Goal: Check status: Check status

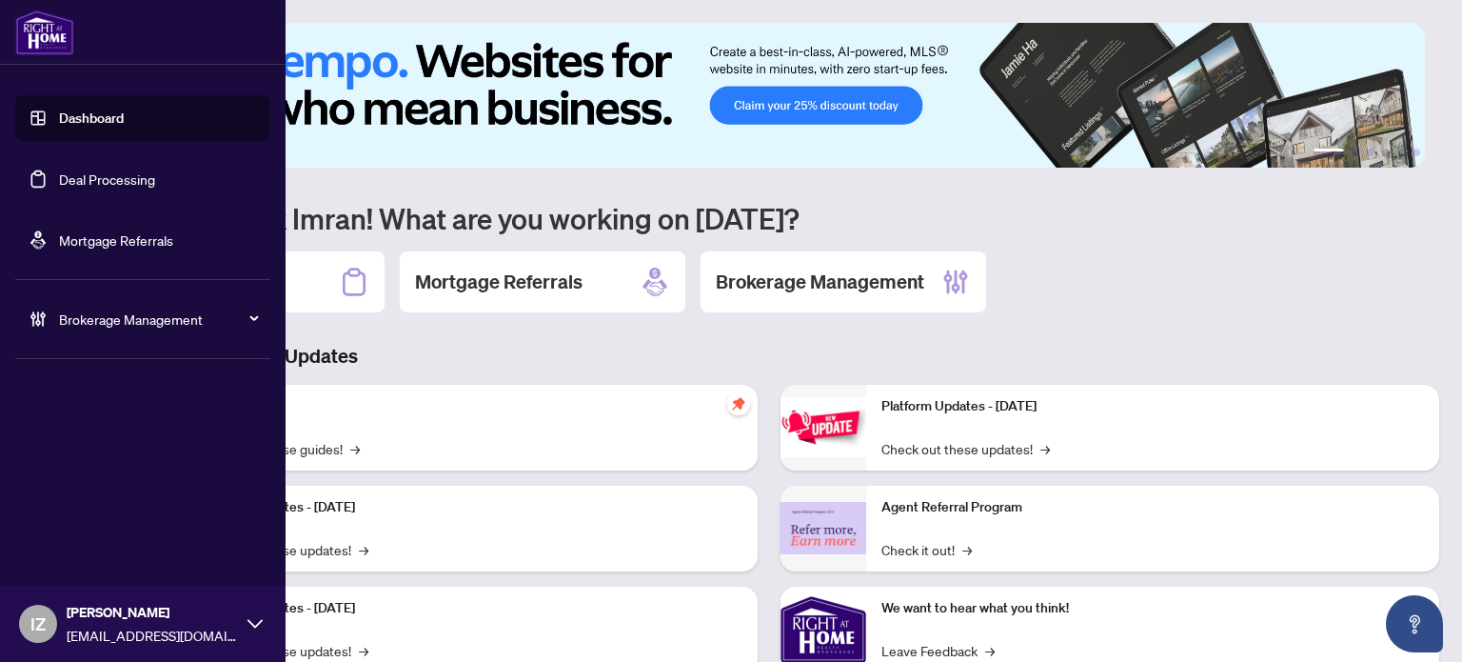
click at [66, 172] on link "Deal Processing" at bounding box center [107, 178] width 96 height 17
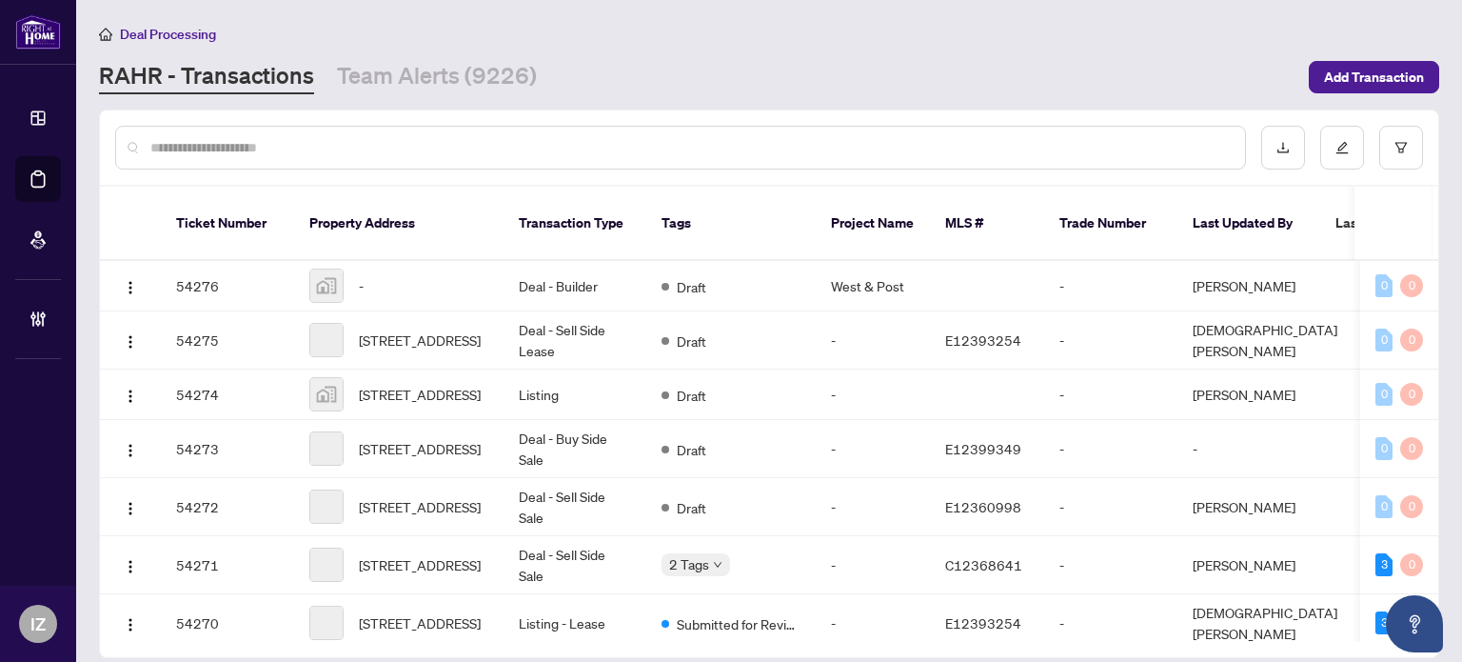
click at [932, 156] on div at bounding box center [680, 148] width 1131 height 44
click at [941, 155] on input "text" at bounding box center [689, 147] width 1079 height 21
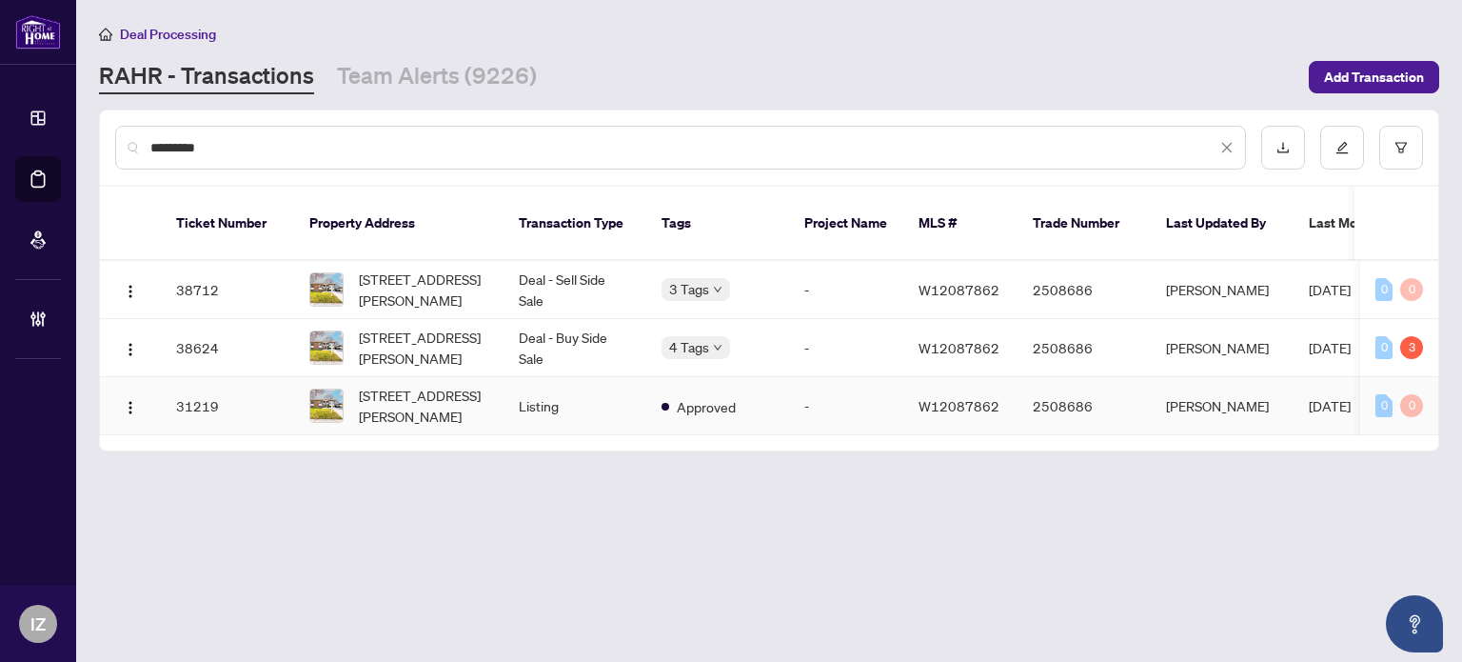
type input "*********"
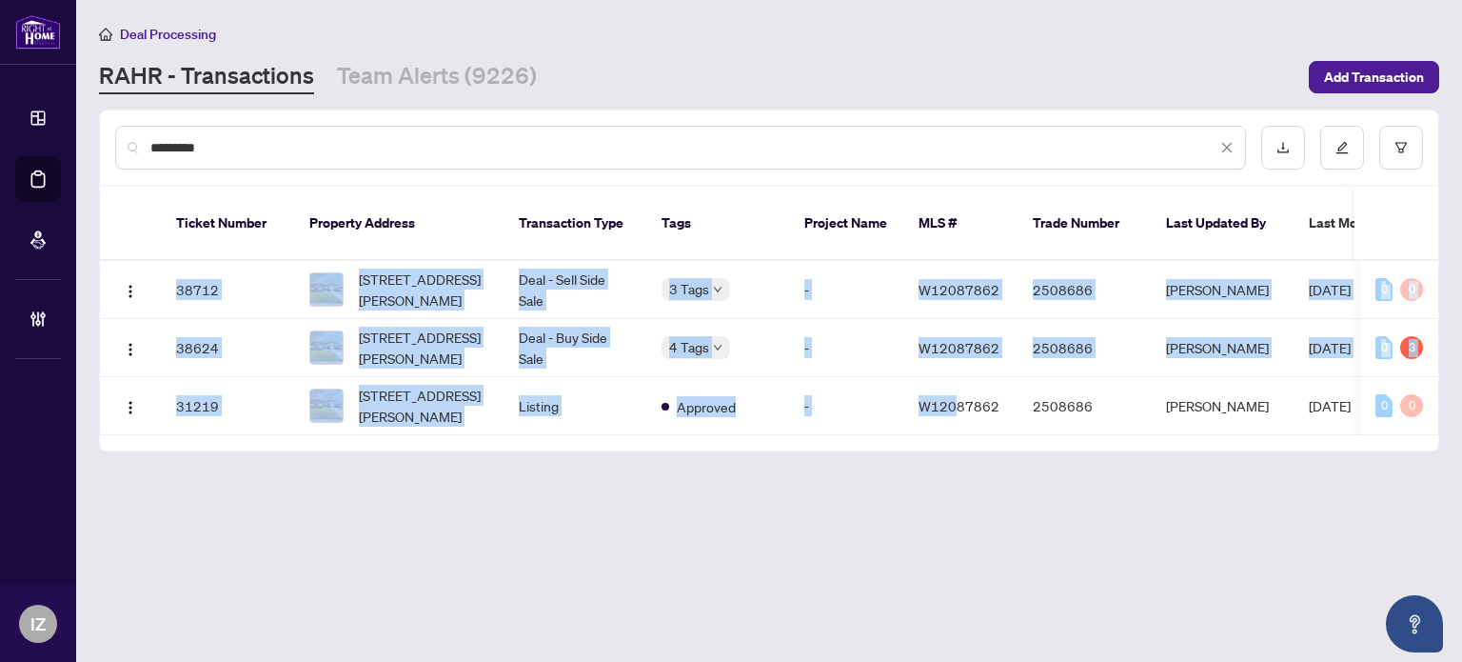
drag, startPoint x: 956, startPoint y: 406, endPoint x: 979, endPoint y: 426, distance: 29.7
click at [979, 426] on div "Ticket Number Property Address Transaction Type Tags Project Name MLS # Trade N…" at bounding box center [769, 319] width 1338 height 264
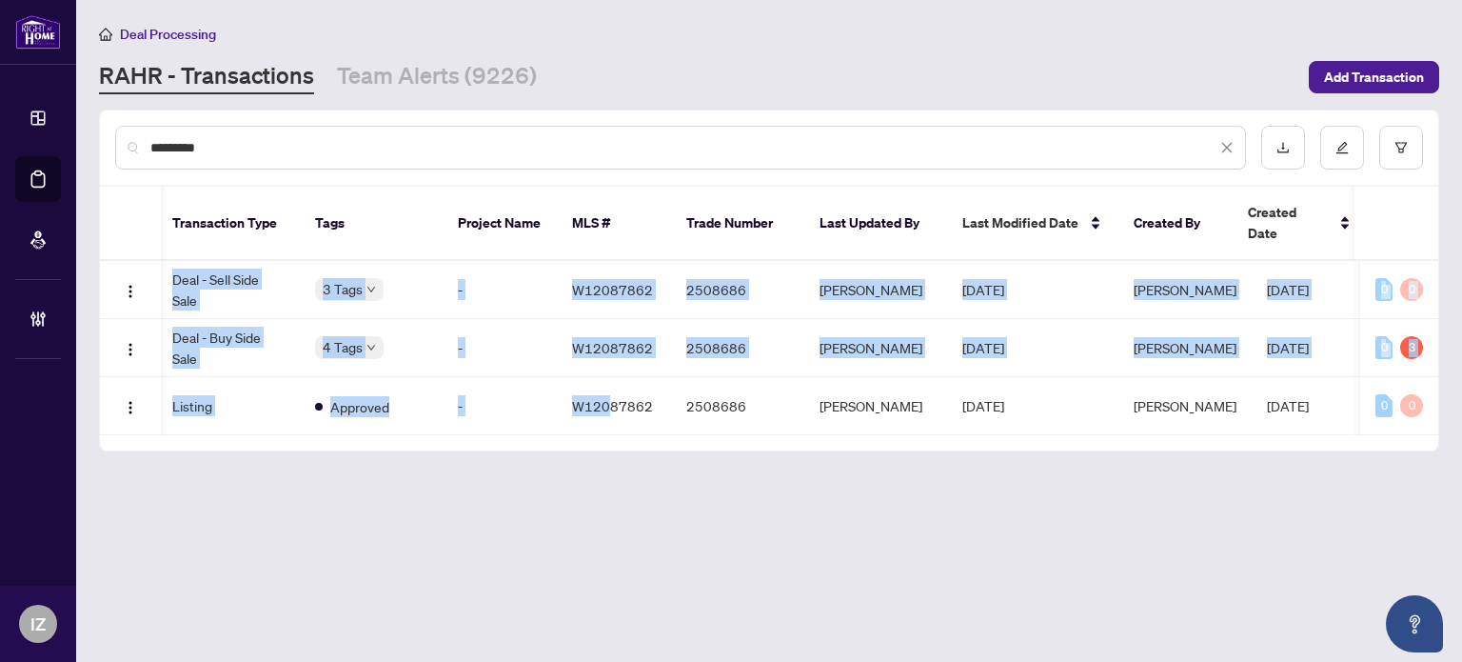
scroll to position [0, 351]
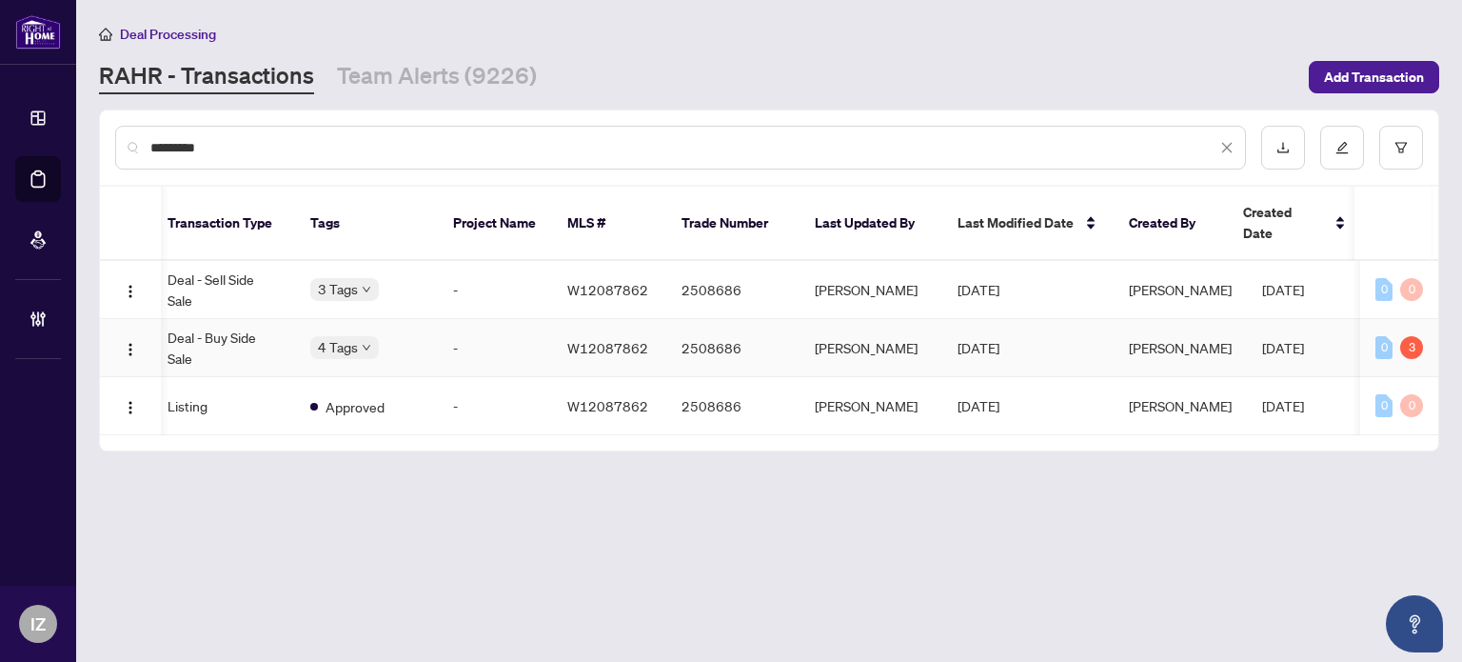
click at [218, 327] on td "Deal - Buy Side Sale" at bounding box center [223, 348] width 143 height 58
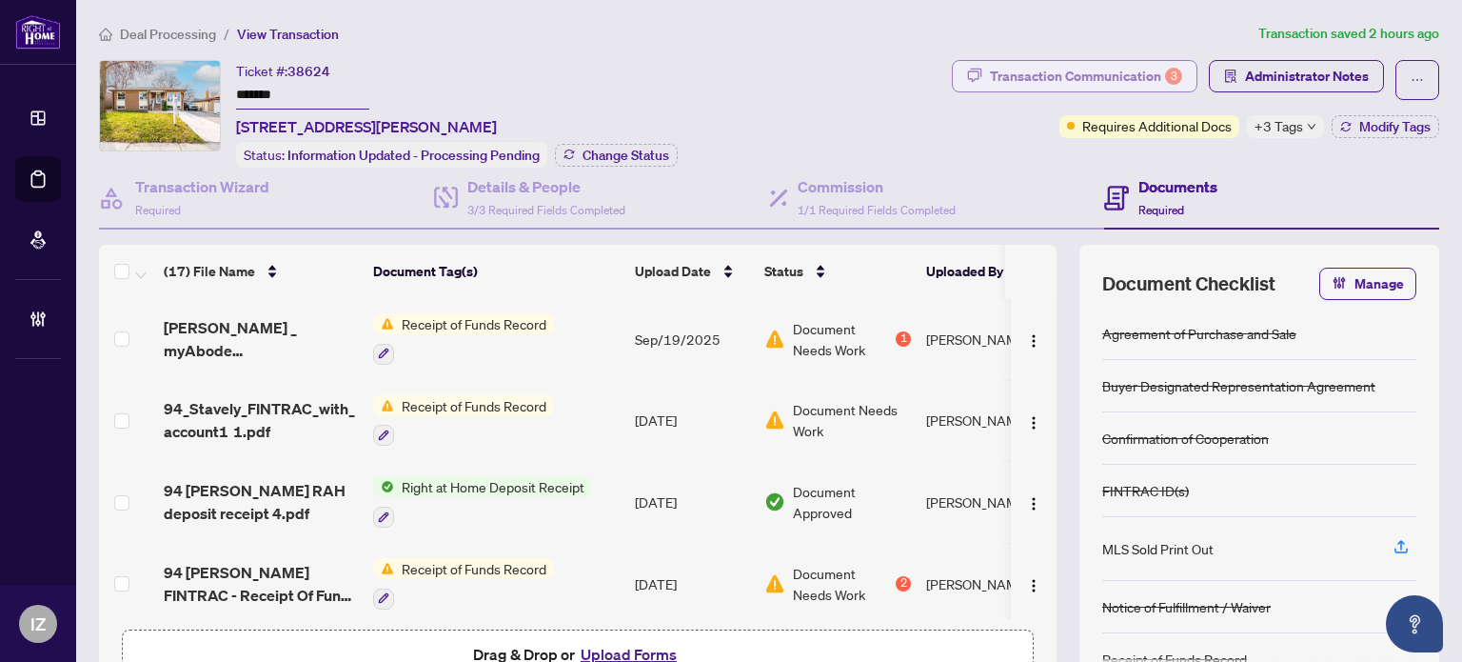
click at [998, 90] on button "Transaction Communication 3" at bounding box center [1075, 76] width 246 height 32
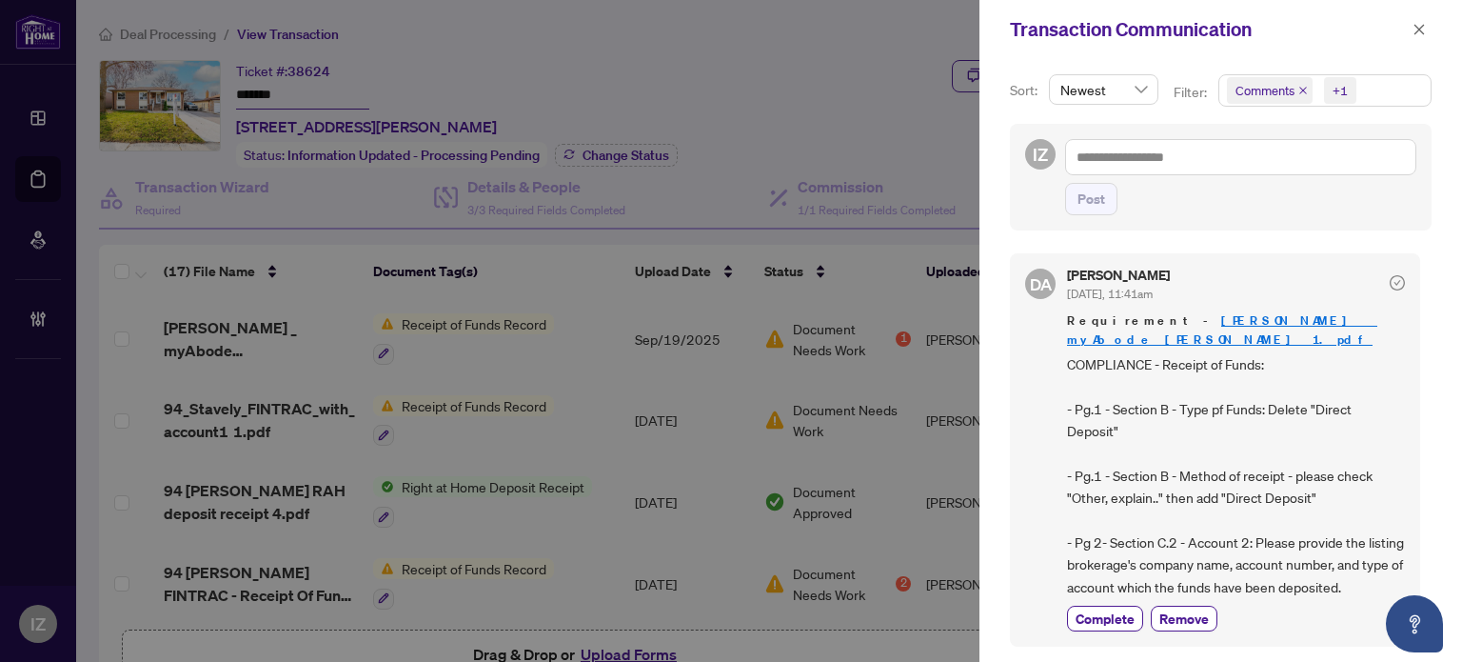
click at [543, 313] on div at bounding box center [731, 331] width 1462 height 662
click at [395, 295] on div at bounding box center [731, 331] width 1462 height 662
click at [1413, 26] on icon "close" at bounding box center [1419, 29] width 13 height 13
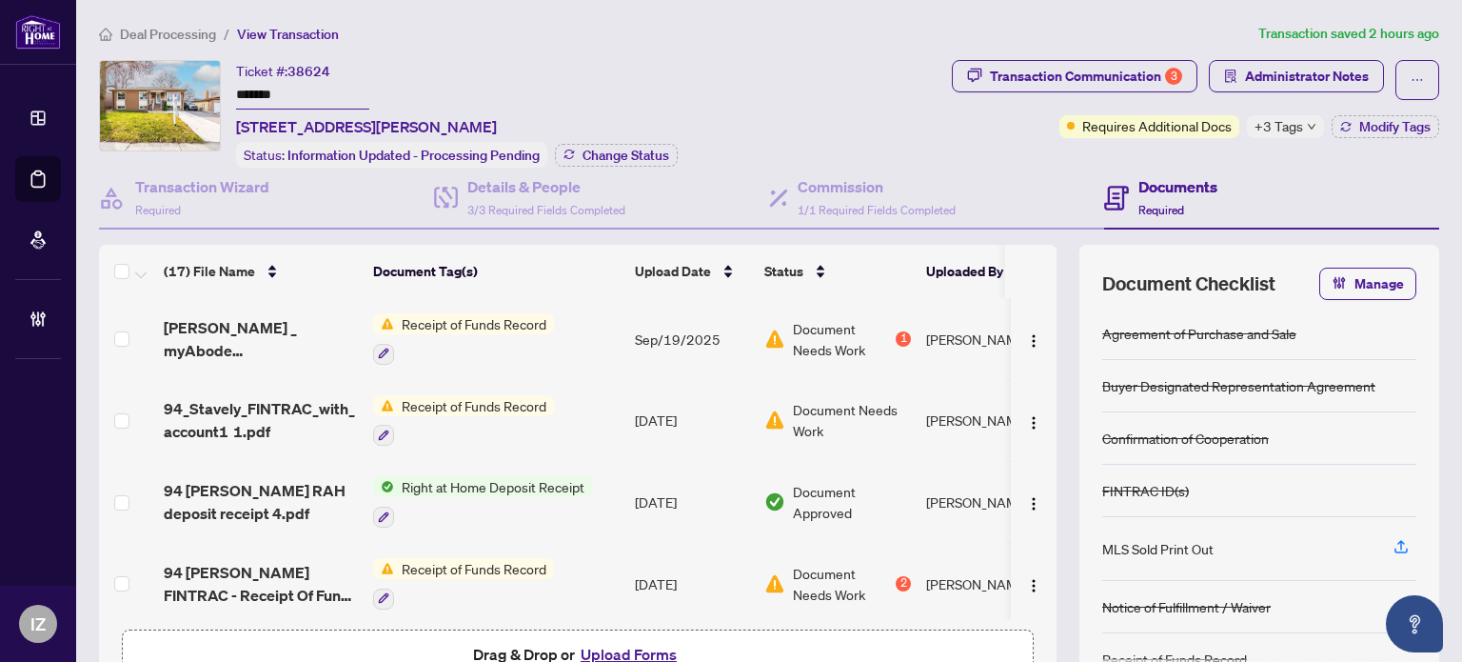
click at [469, 325] on span "Receipt of Funds Record" at bounding box center [474, 323] width 160 height 21
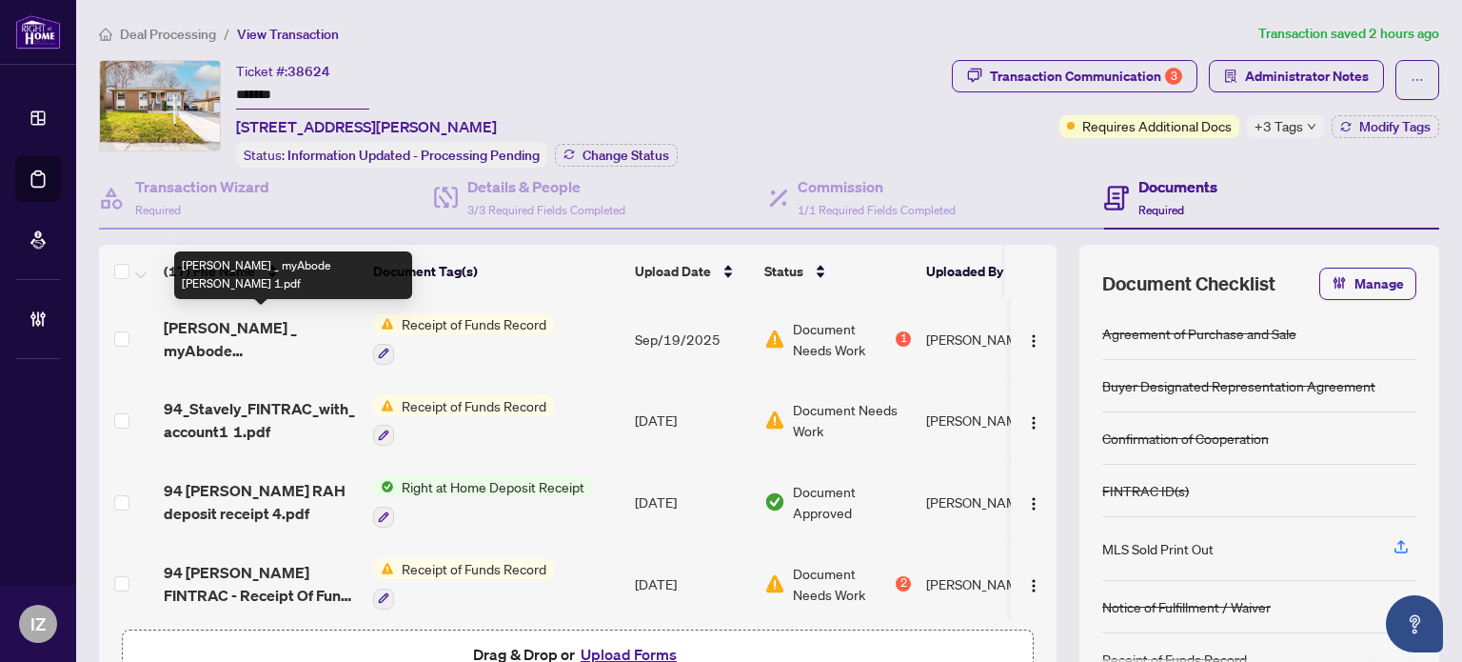
click at [294, 319] on span "[PERSON_NAME] _ myAbode [PERSON_NAME] 1.pdf" at bounding box center [261, 339] width 194 height 46
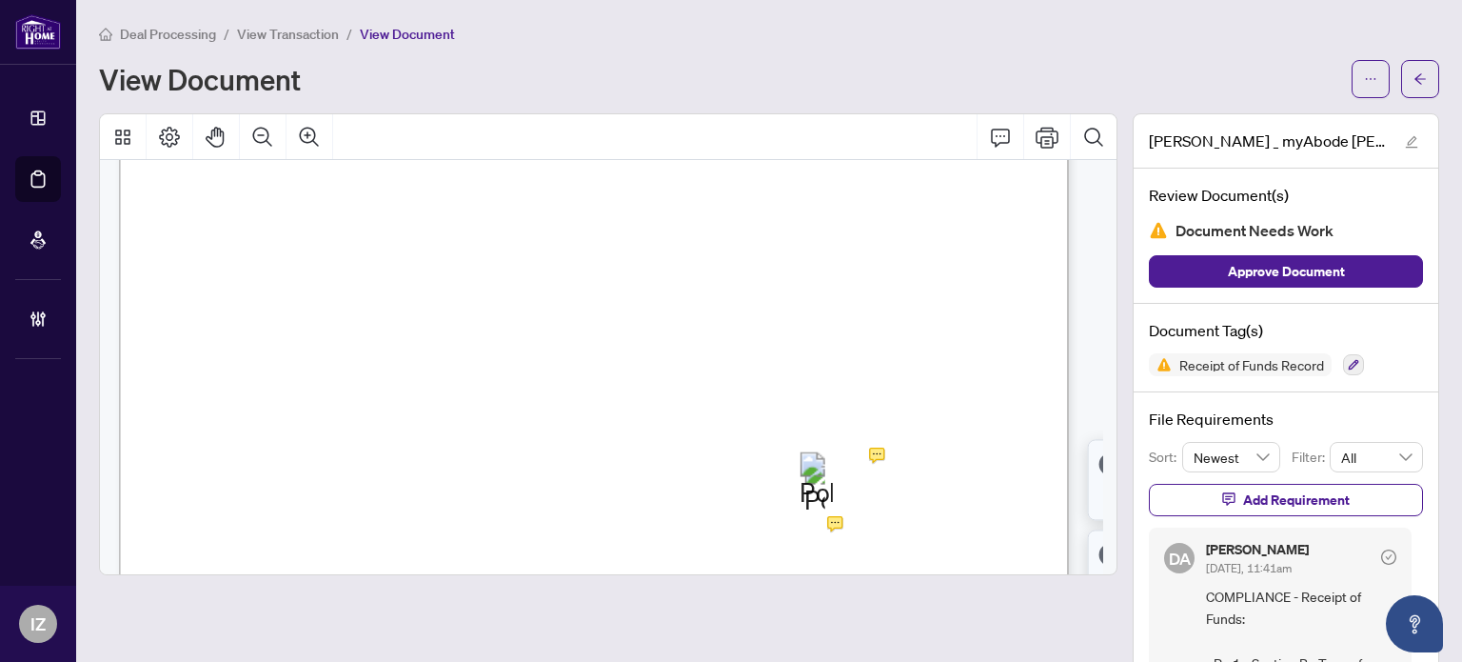
scroll to position [190, 0]
click at [1036, 140] on icon "Print" at bounding box center [1047, 137] width 23 height 23
click at [1413, 89] on button "button" at bounding box center [1420, 79] width 38 height 38
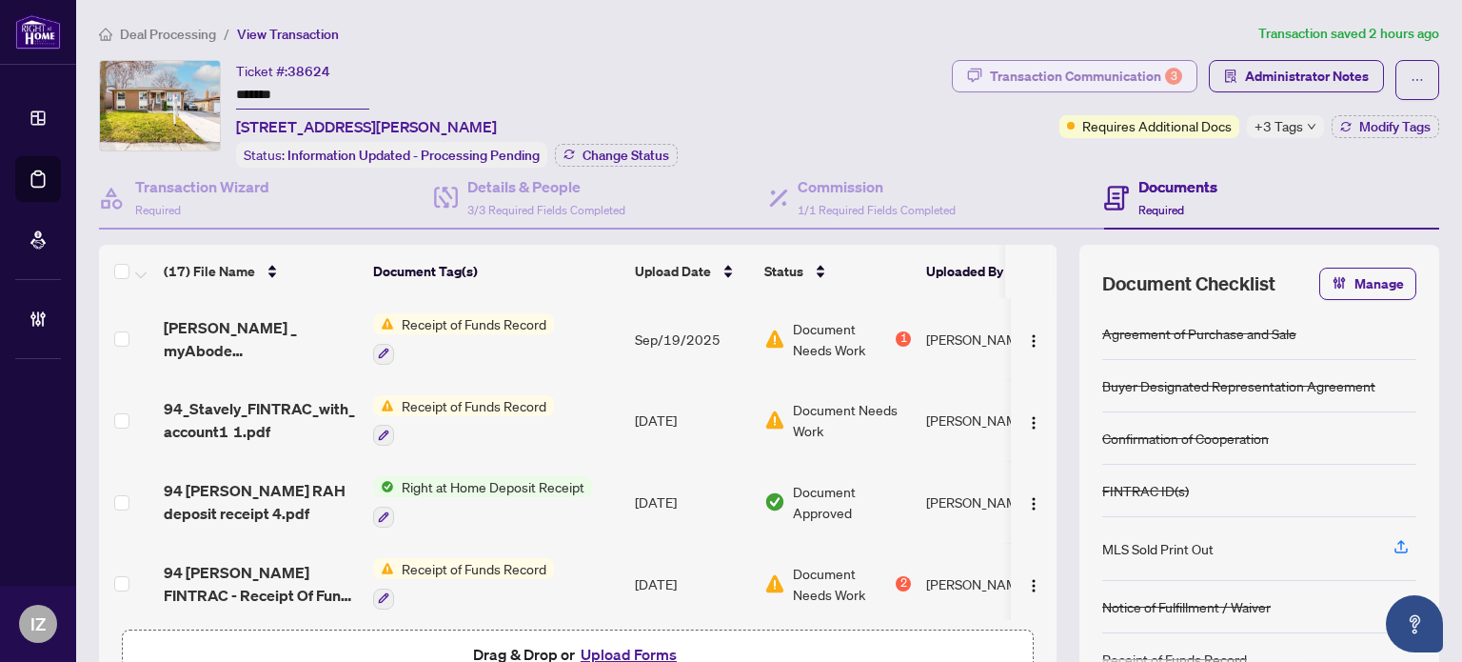
click at [1056, 75] on div "Transaction Communication 3" at bounding box center [1086, 76] width 192 height 30
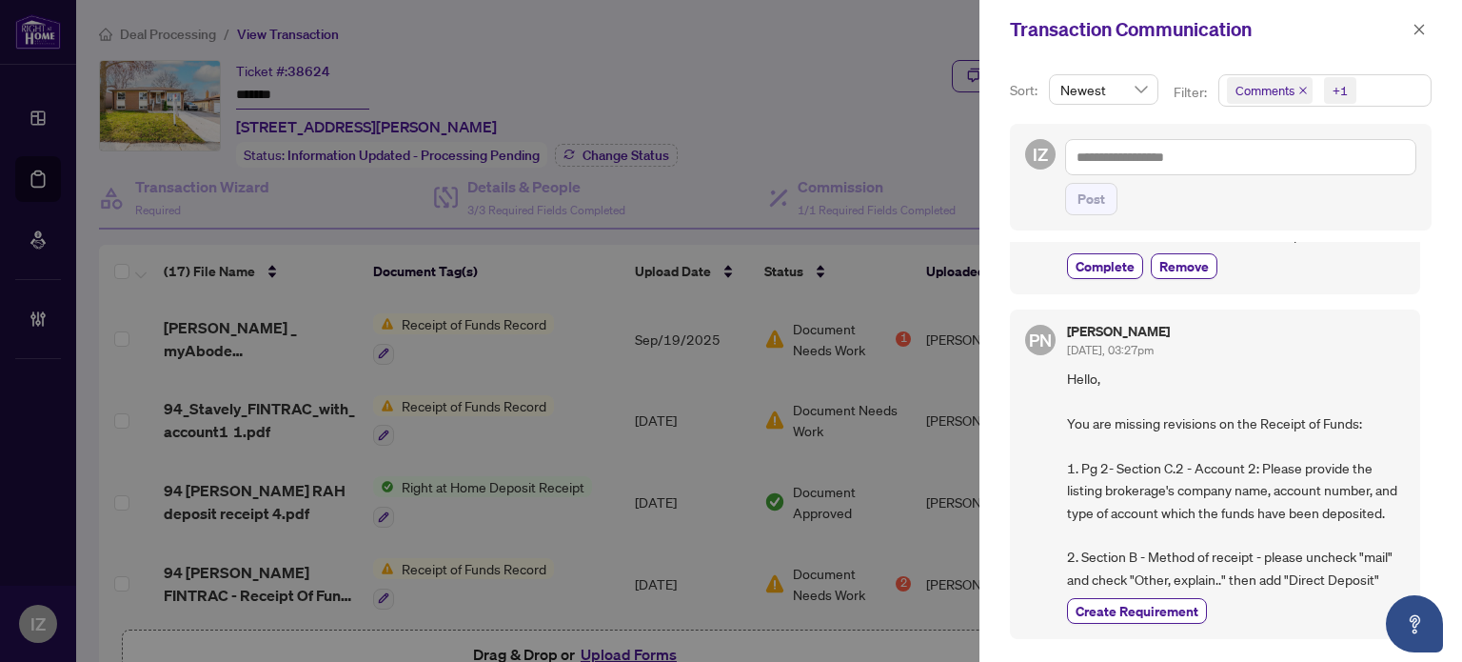
scroll to position [381, 0]
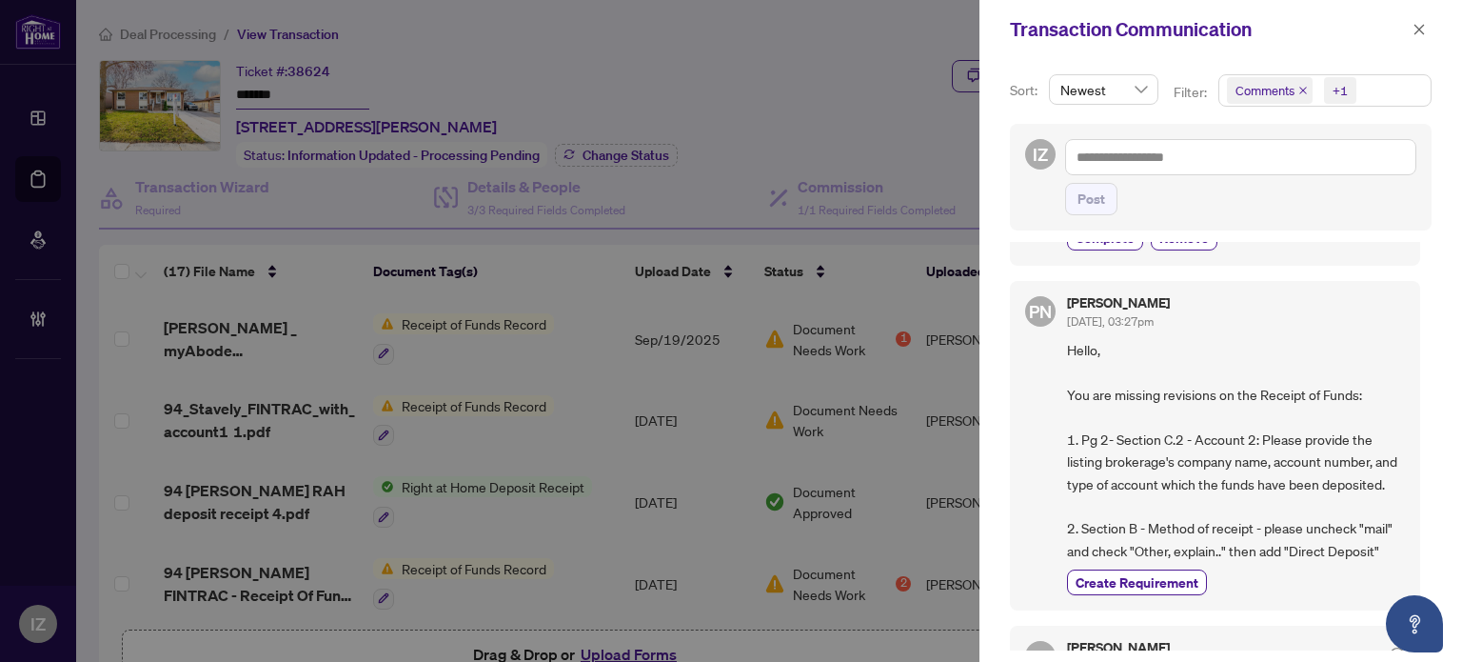
click at [743, 381] on div at bounding box center [731, 331] width 1462 height 662
click at [1408, 22] on button "button" at bounding box center [1419, 29] width 25 height 23
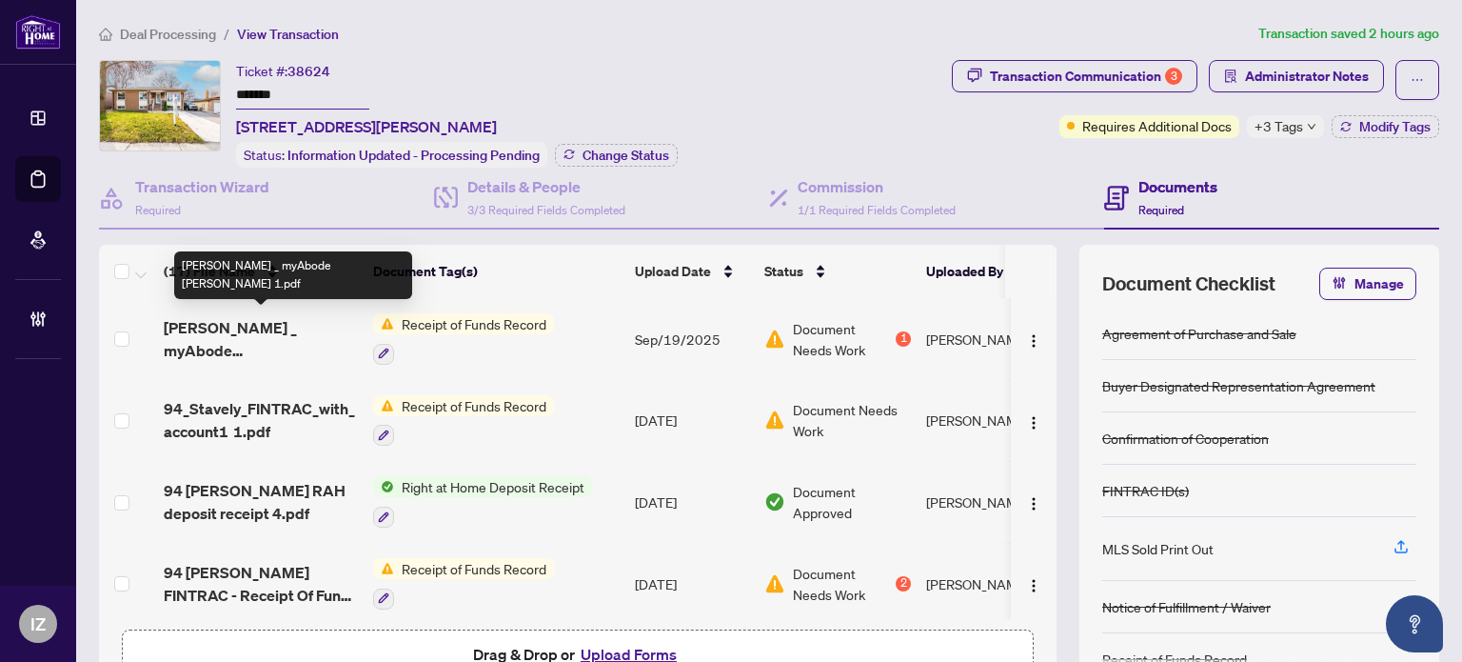
click at [267, 334] on span "[PERSON_NAME] _ myAbode [PERSON_NAME] 1.pdf" at bounding box center [261, 339] width 194 height 46
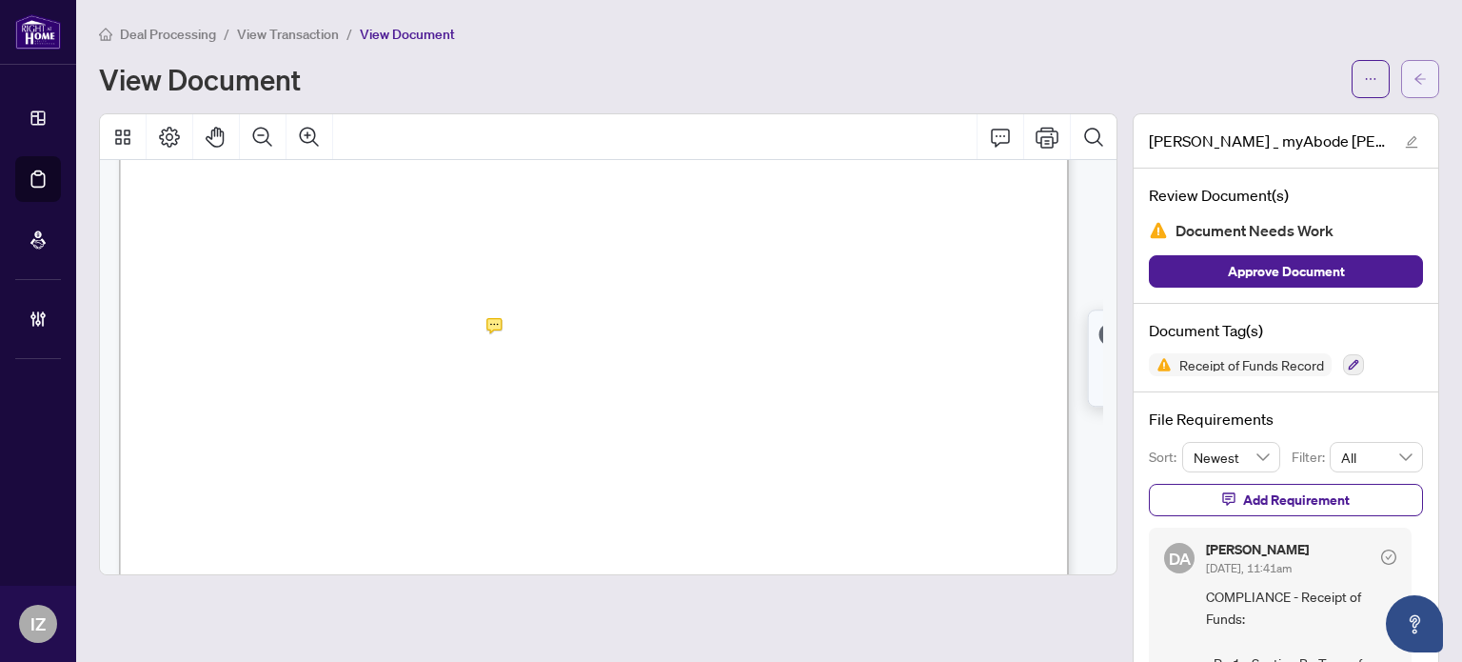
click at [1415, 92] on button "button" at bounding box center [1420, 79] width 38 height 38
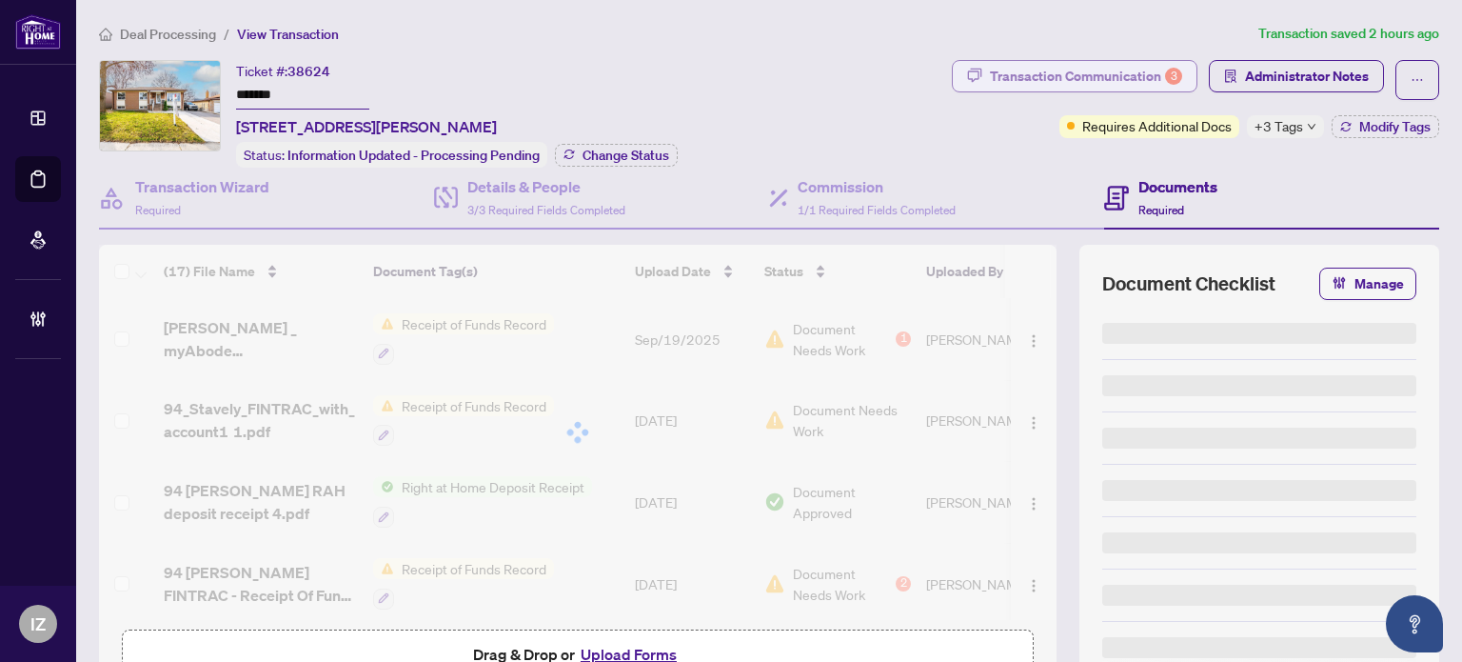
click at [1141, 73] on div "Transaction Communication 3" at bounding box center [1086, 76] width 192 height 30
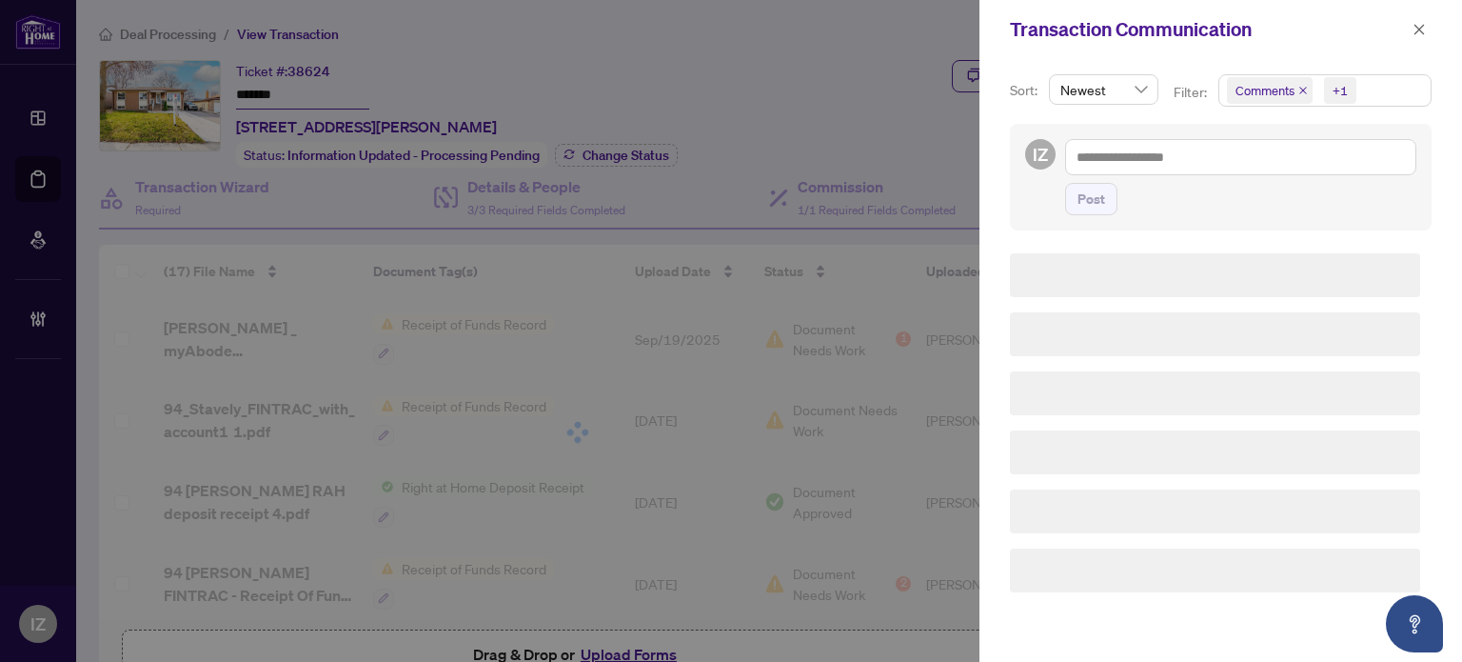
click at [956, 129] on div at bounding box center [731, 331] width 1462 height 662
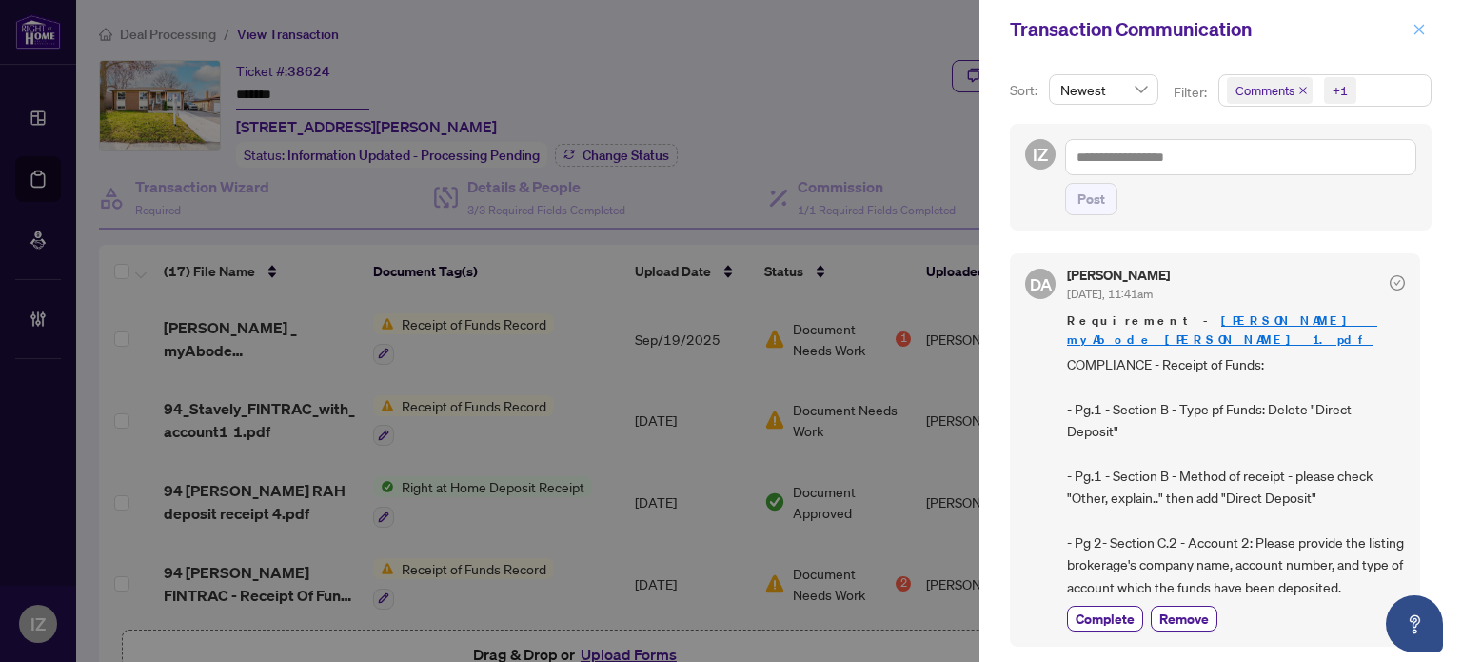
click at [1421, 28] on icon "close" at bounding box center [1420, 29] width 10 height 10
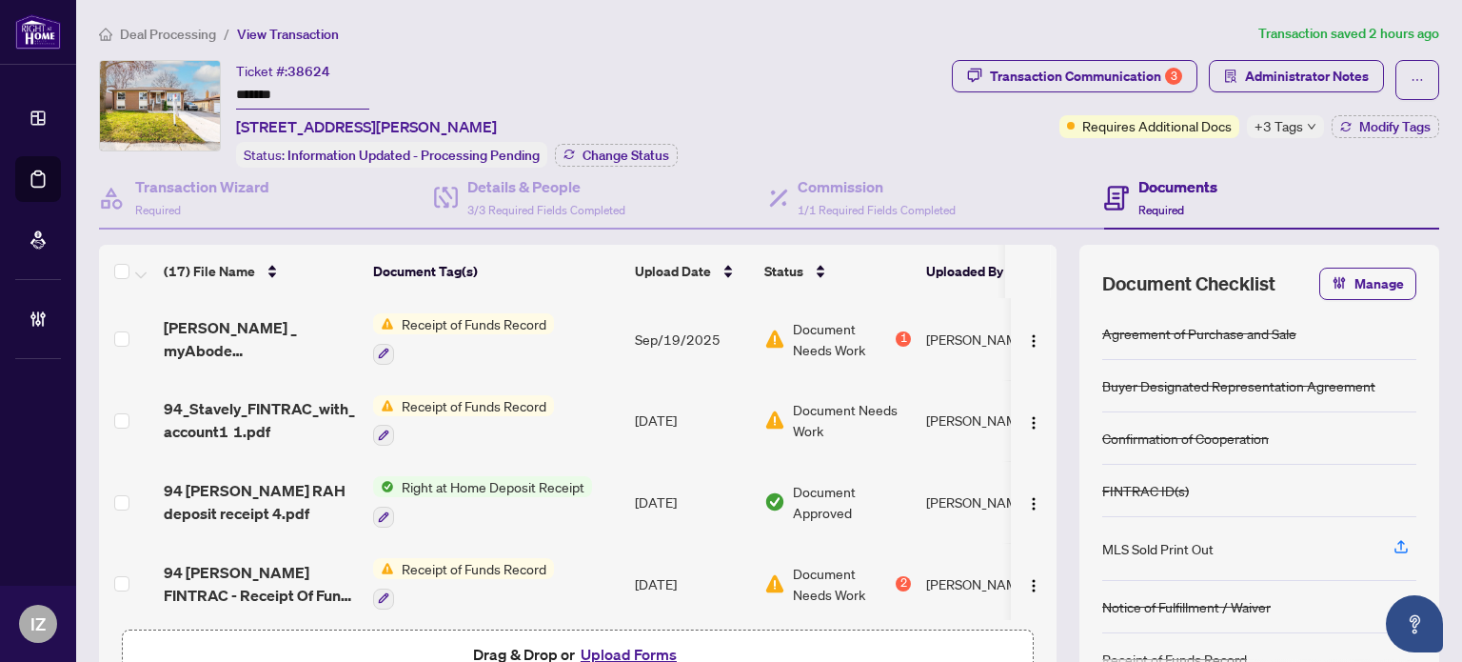
click at [1198, 119] on span "Requires Additional Docs" at bounding box center [1156, 125] width 149 height 21
click at [1171, 126] on span "Requires Additional Docs" at bounding box center [1156, 125] width 149 height 21
click at [1107, 71] on div "Transaction Communication 3" at bounding box center [1086, 76] width 192 height 30
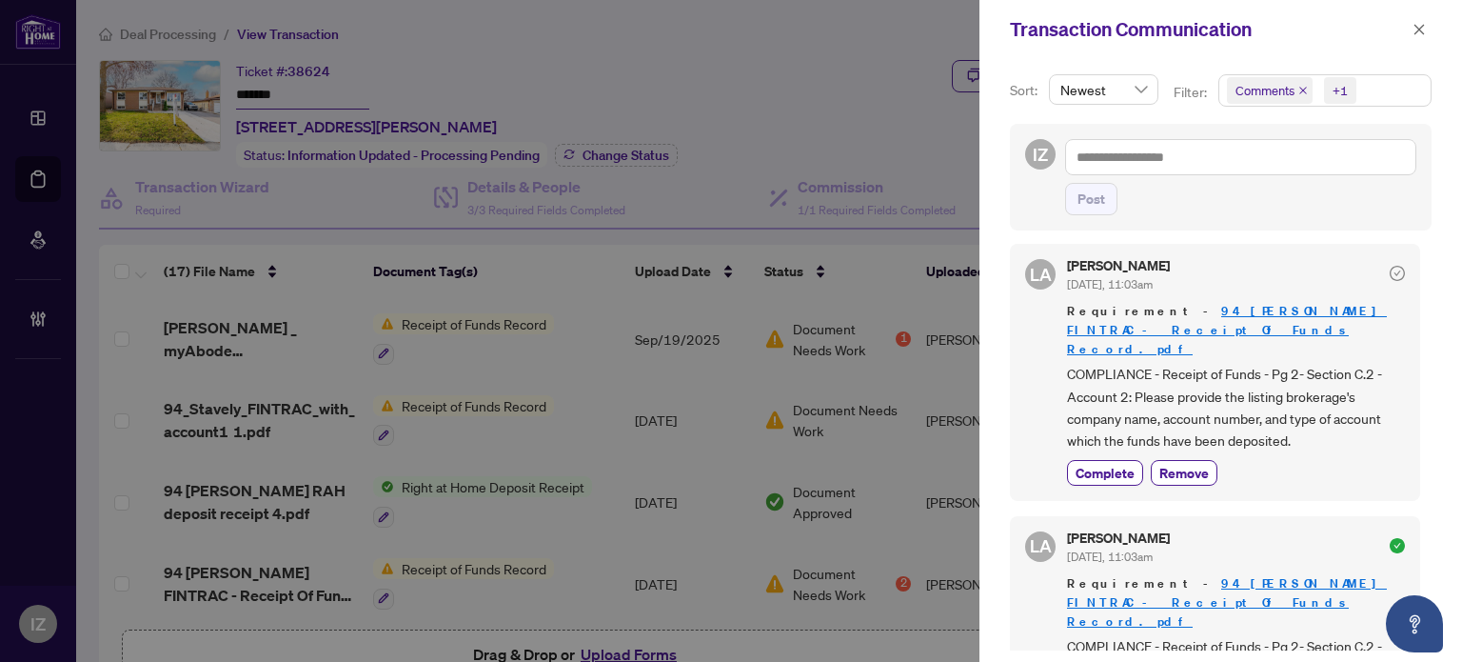
scroll to position [762, 0]
click at [887, 194] on div at bounding box center [731, 331] width 1462 height 662
click at [1415, 41] on span "button" at bounding box center [1419, 29] width 13 height 30
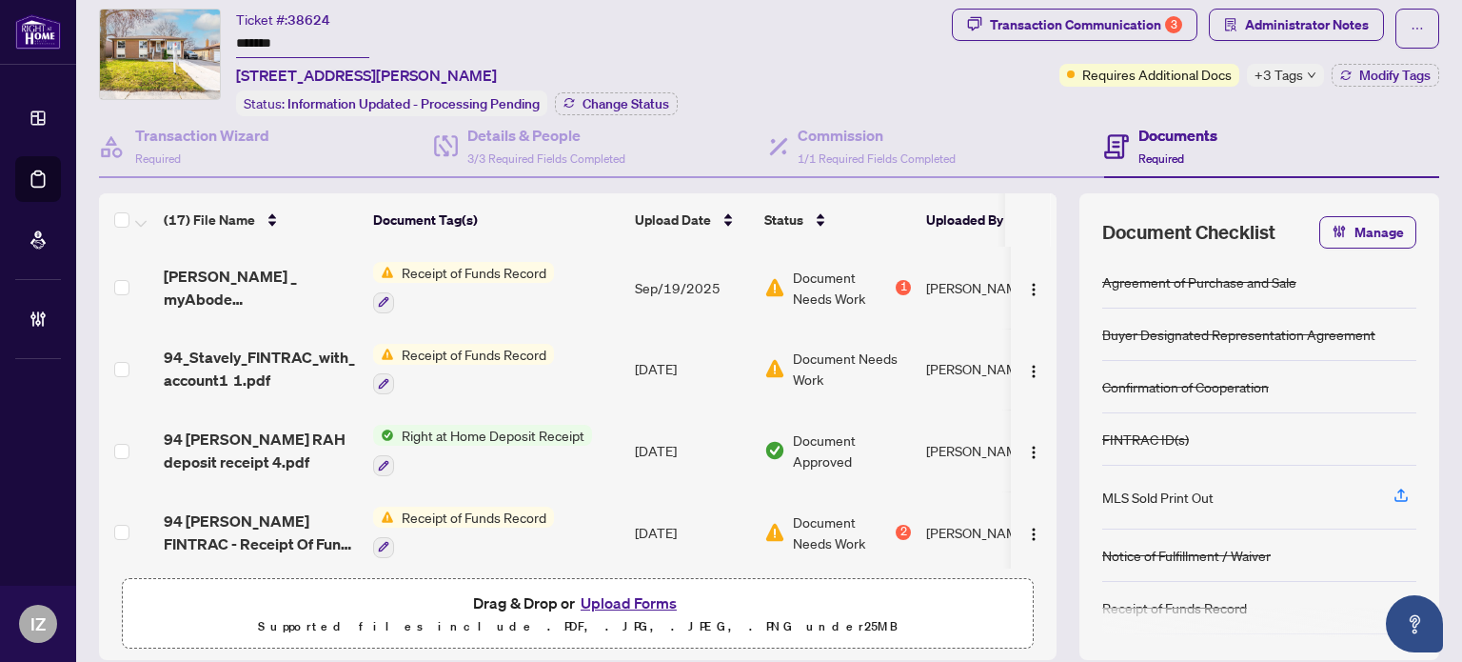
scroll to position [0, 0]
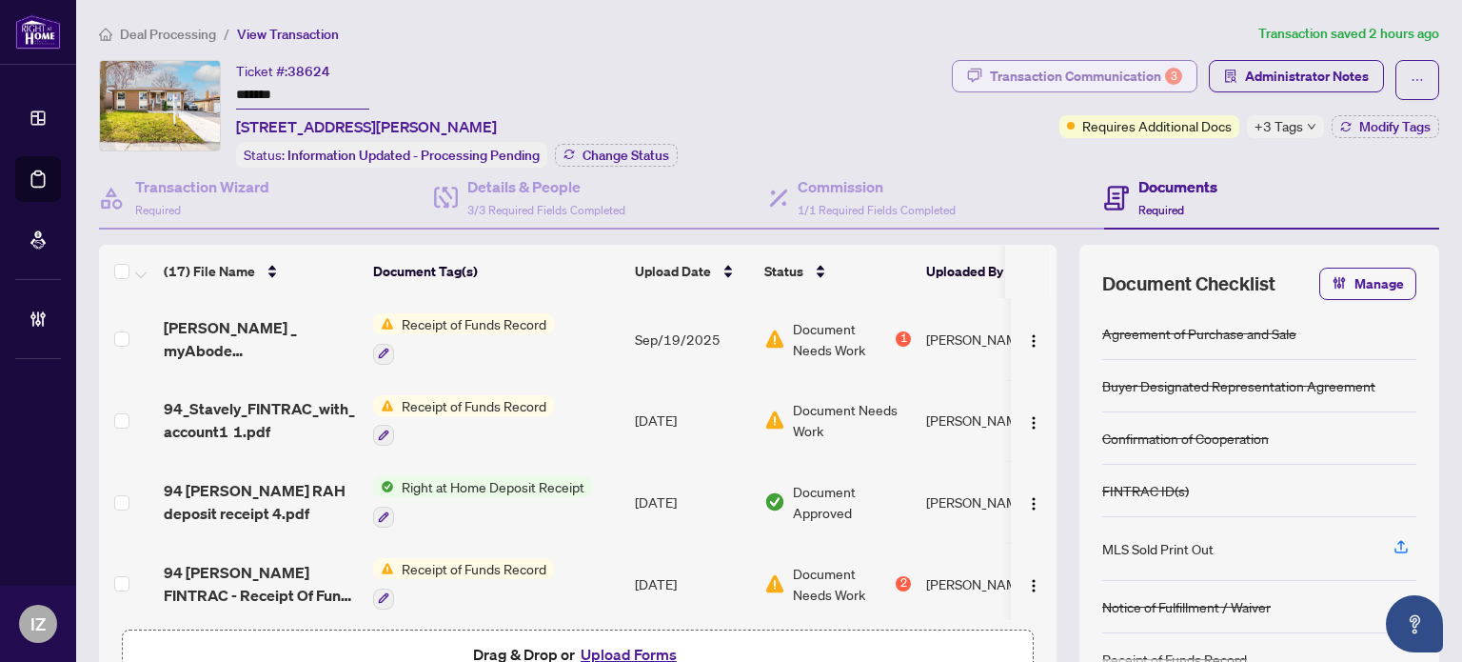
click at [1145, 75] on div "Transaction Communication 3" at bounding box center [1086, 76] width 192 height 30
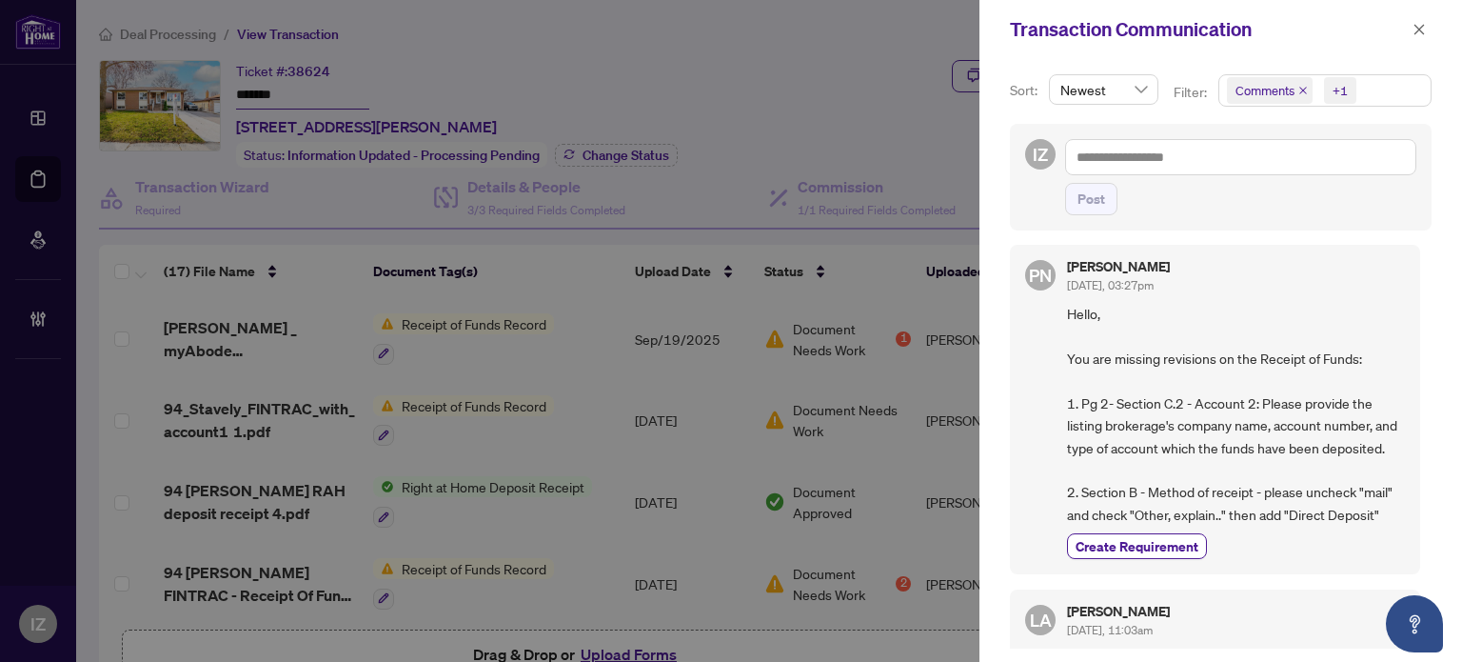
scroll to position [381, 0]
